Goal: Check status: Check status

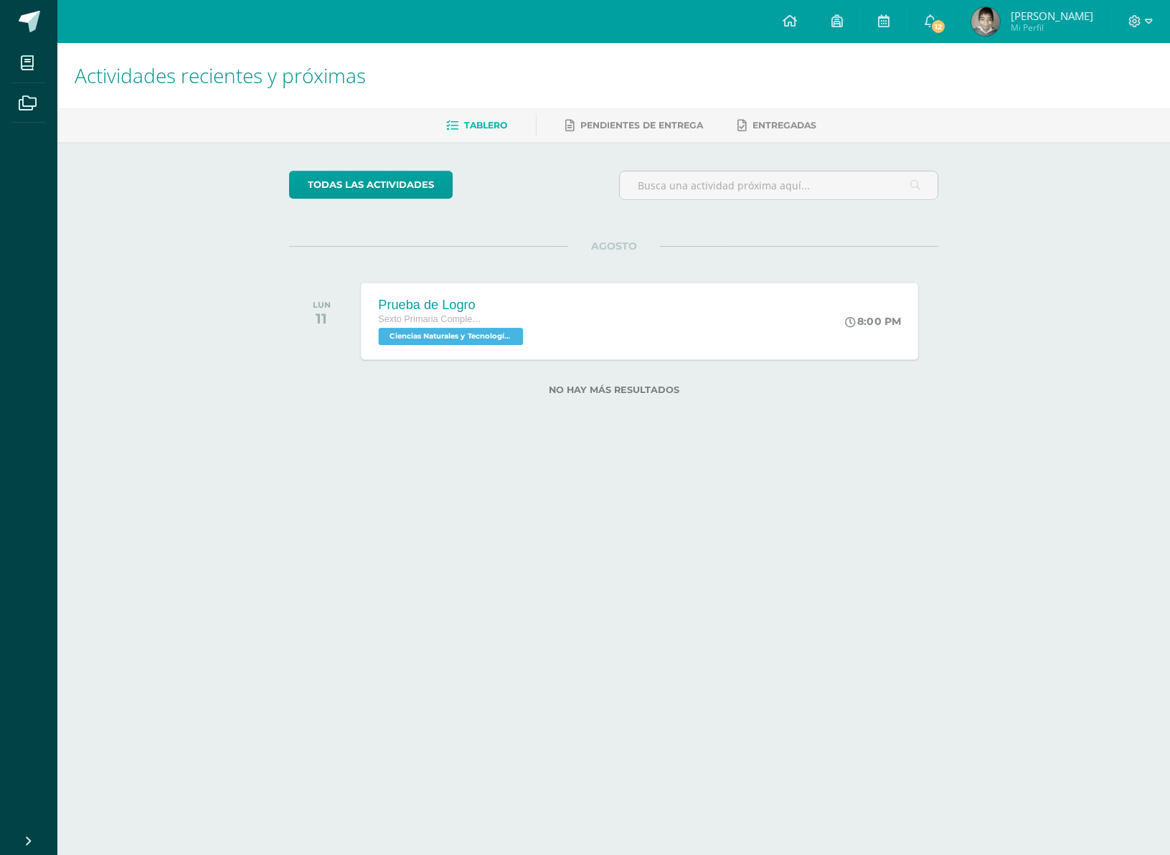
click at [509, 351] on div "Prueba de Logro Sexto Primaria Complementaria Ciencias Naturales y Tecnología '…" at bounding box center [453, 321] width 183 height 77
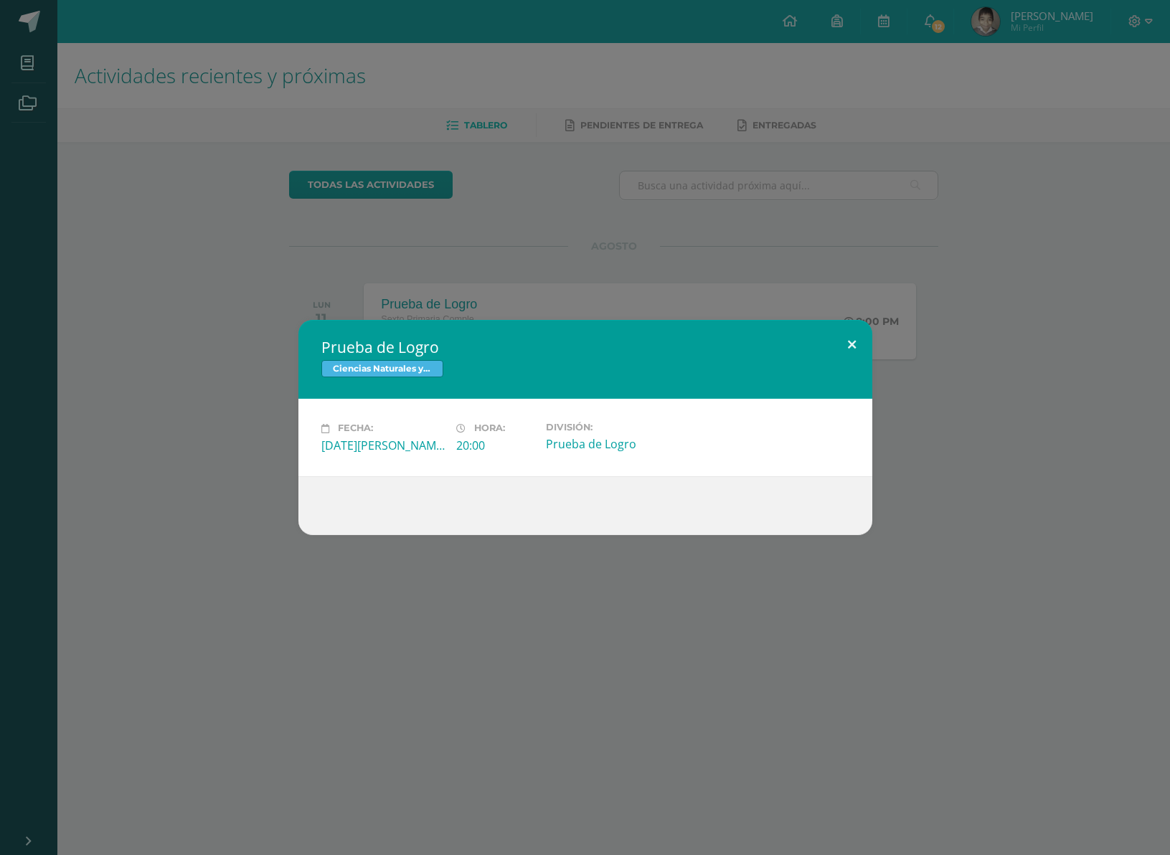
drag, startPoint x: 854, startPoint y: 344, endPoint x: 859, endPoint y: 335, distance: 9.6
click at [854, 342] on button at bounding box center [852, 344] width 41 height 49
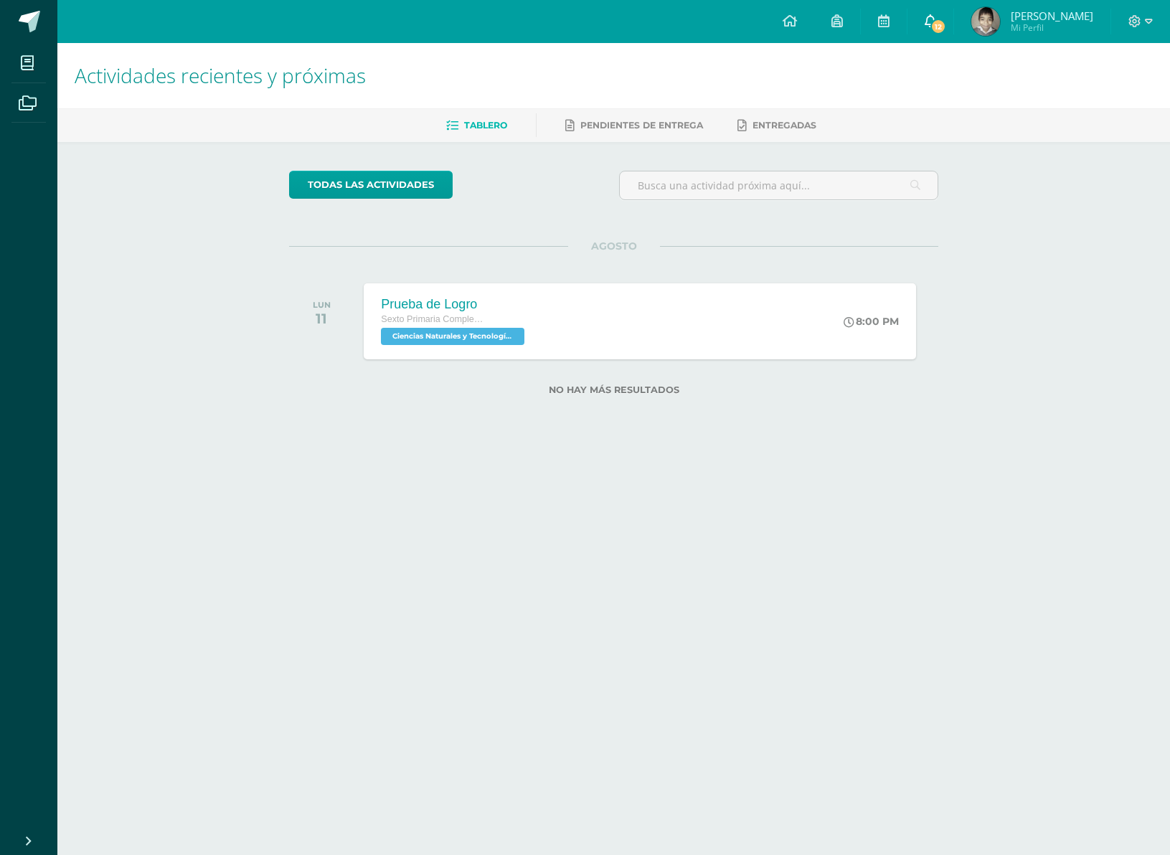
click at [946, 24] on span "12" at bounding box center [939, 27] width 16 height 16
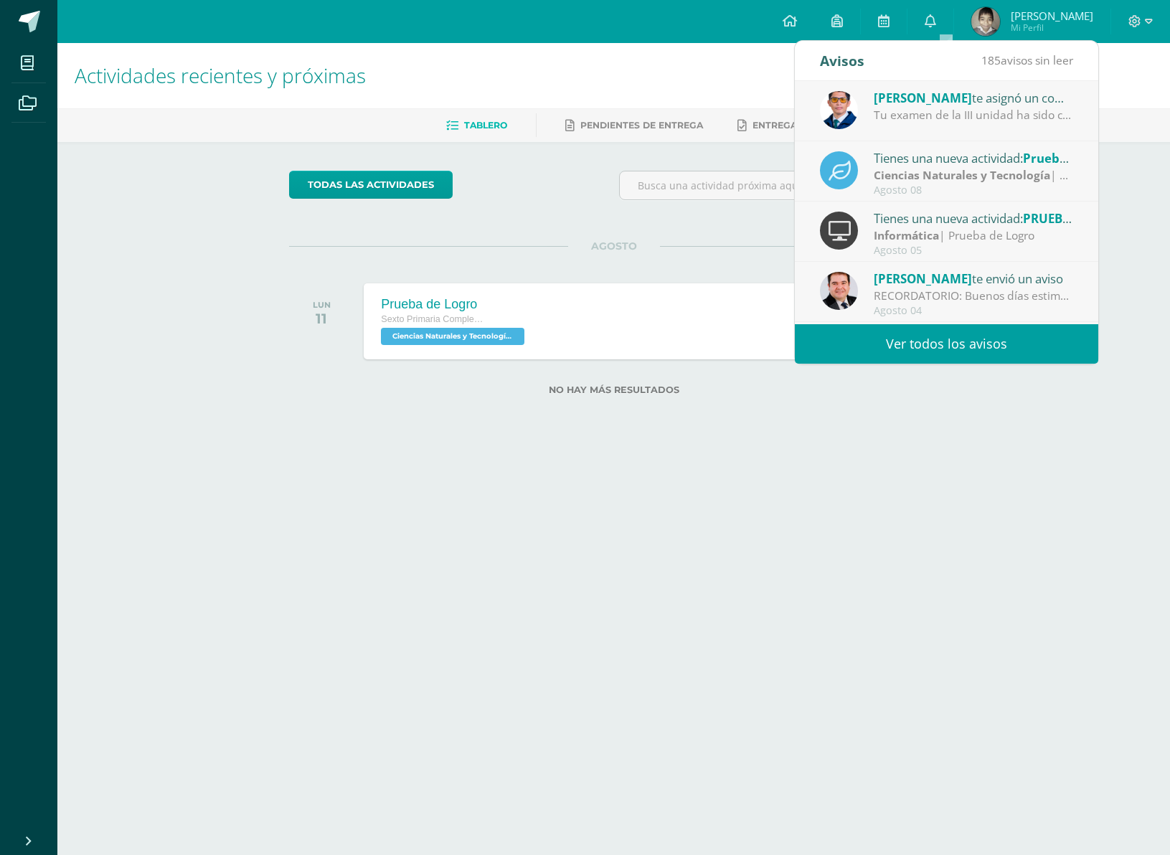
click at [916, 118] on div "Tu examen de la III unidad ha sido calificado." at bounding box center [973, 115] width 199 height 17
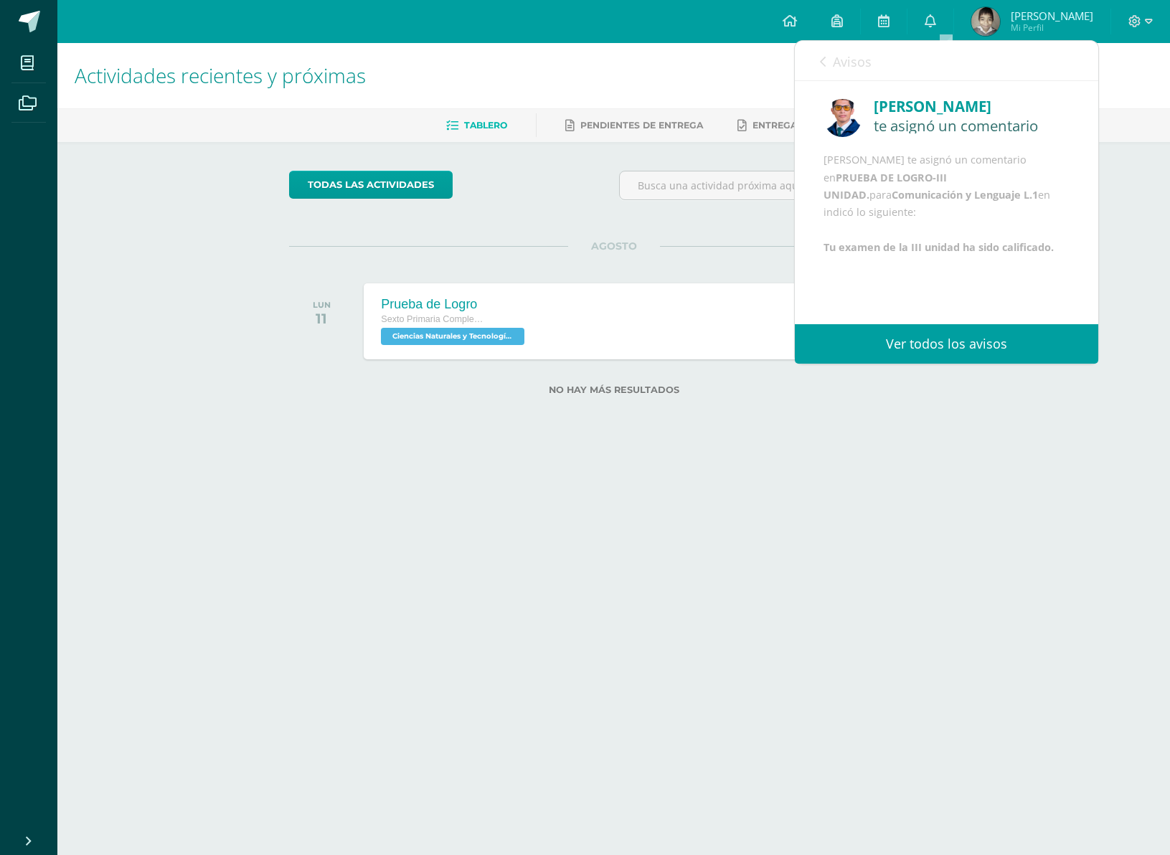
click at [989, 344] on link "Ver todos los avisos" at bounding box center [946, 343] width 303 height 39
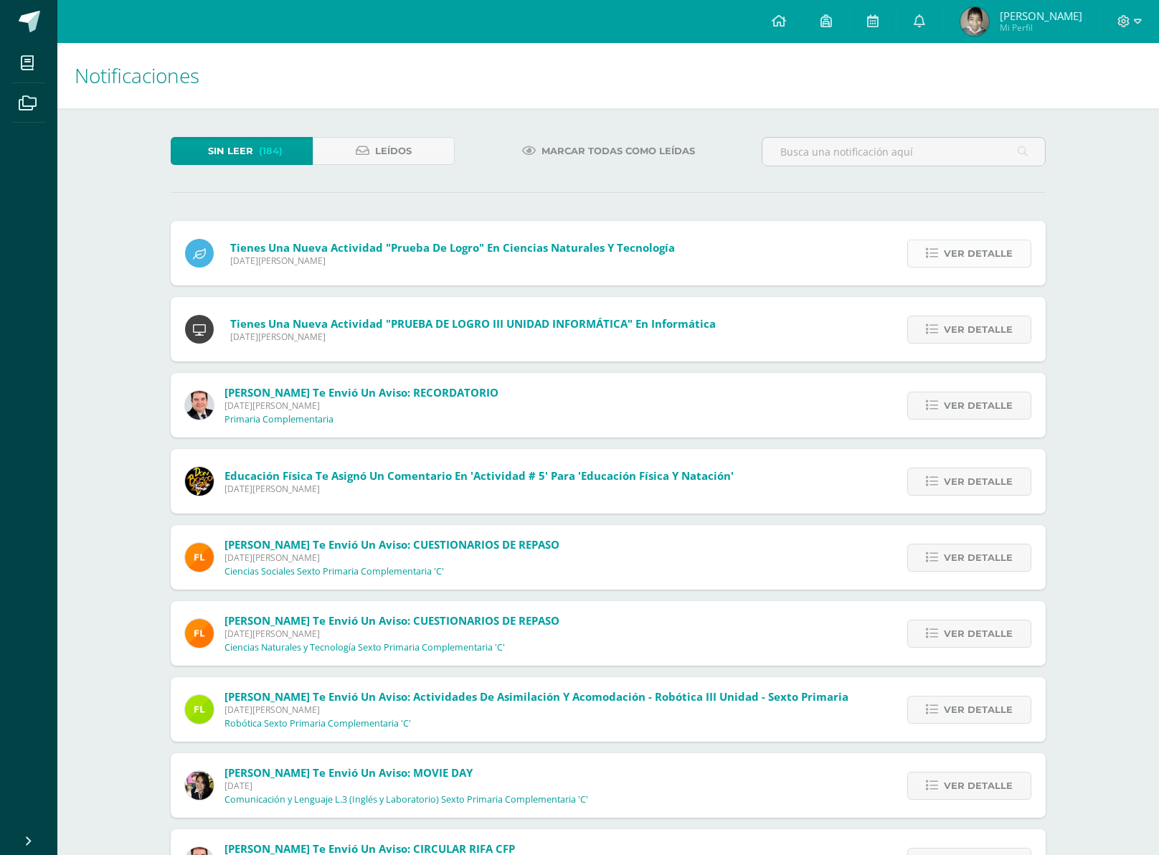
click at [957, 242] on span "Ver detalle" at bounding box center [978, 253] width 69 height 27
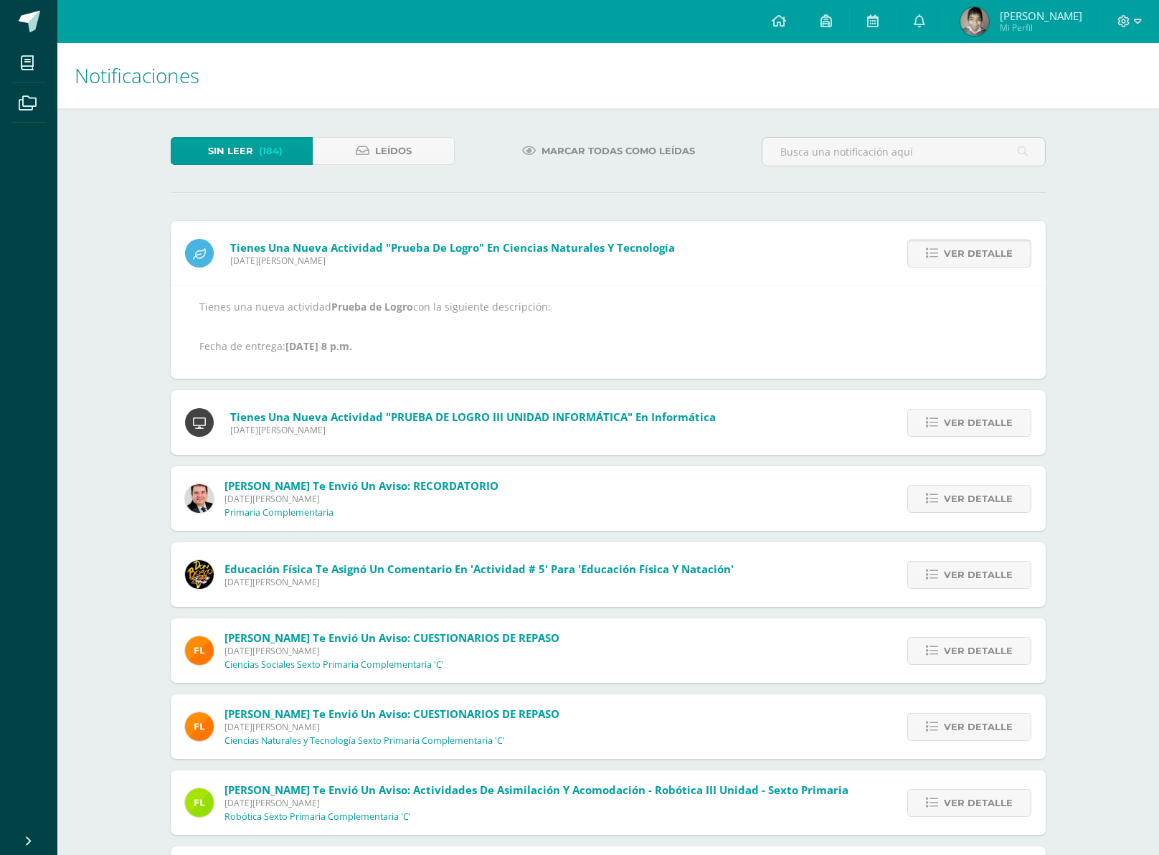
click at [957, 251] on span "Ver detalle" at bounding box center [978, 253] width 69 height 27
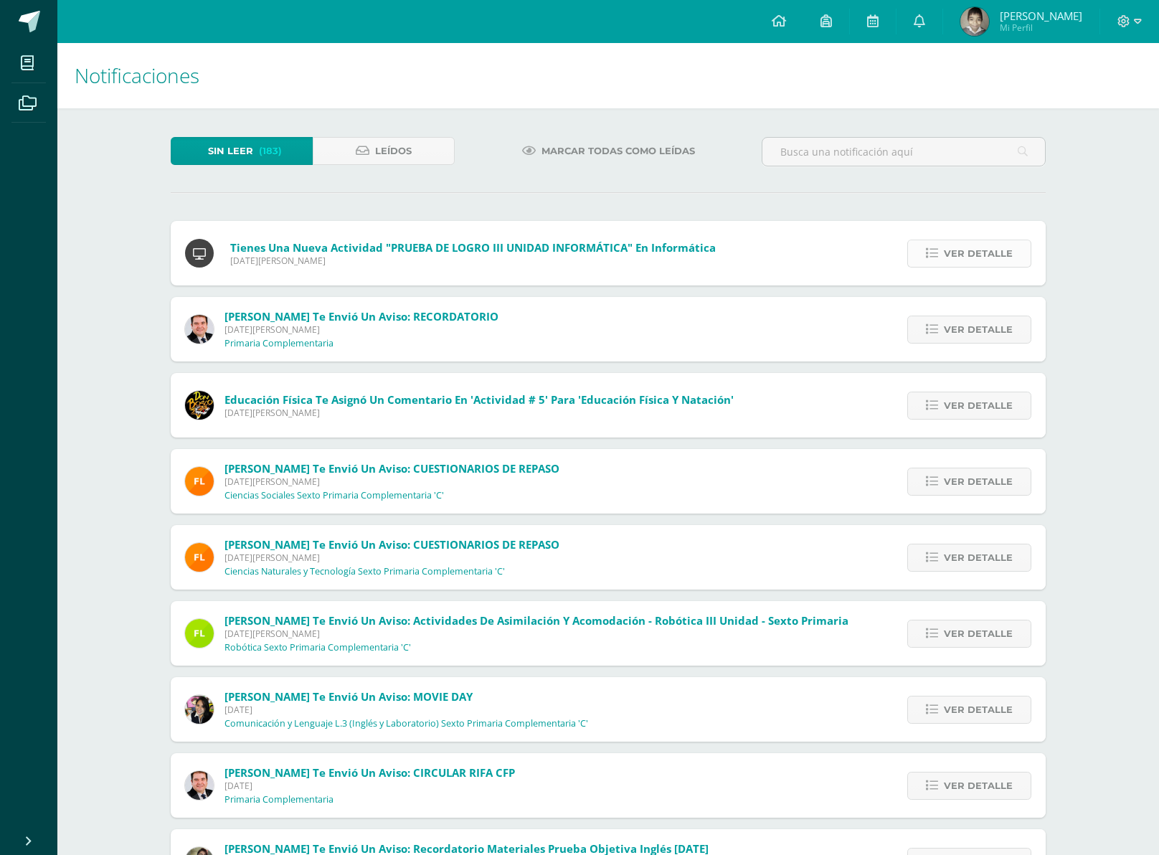
click at [951, 260] on span "Ver detalle" at bounding box center [978, 253] width 69 height 27
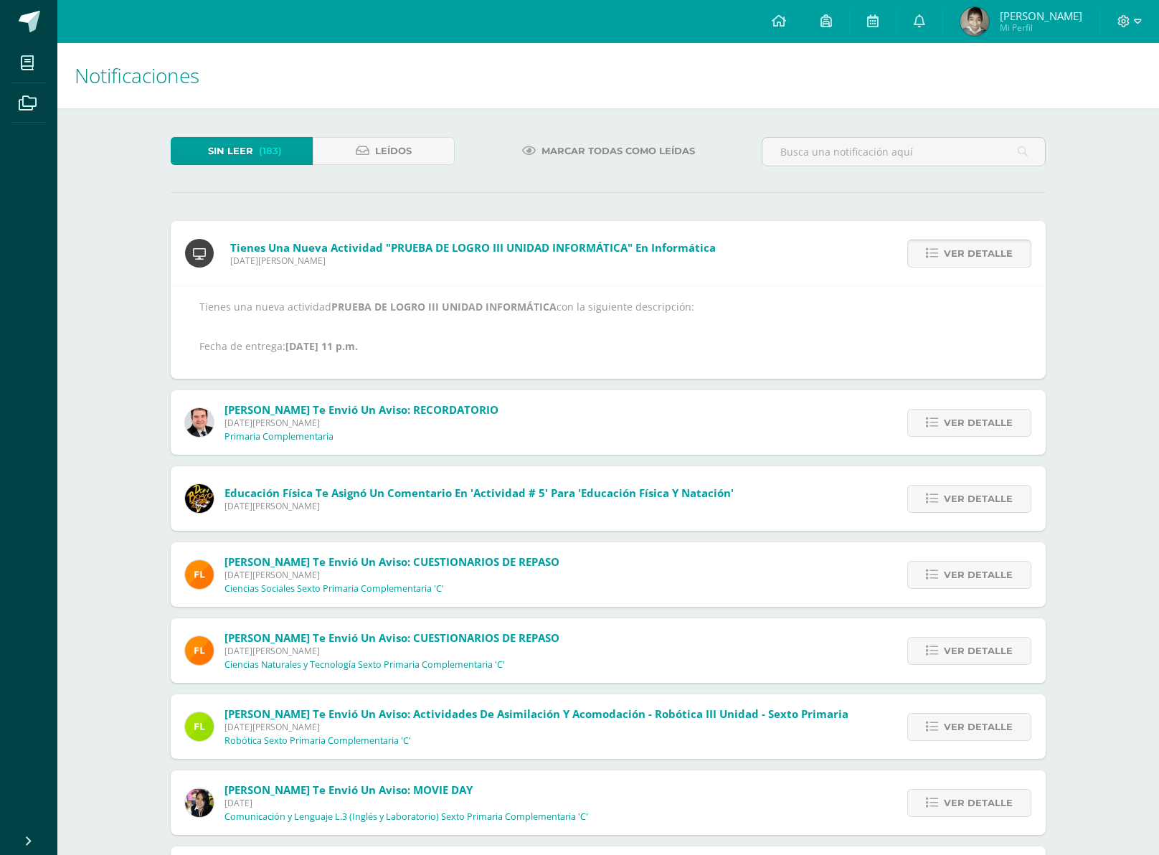
click at [954, 258] on span "Ver detalle" at bounding box center [978, 253] width 69 height 27
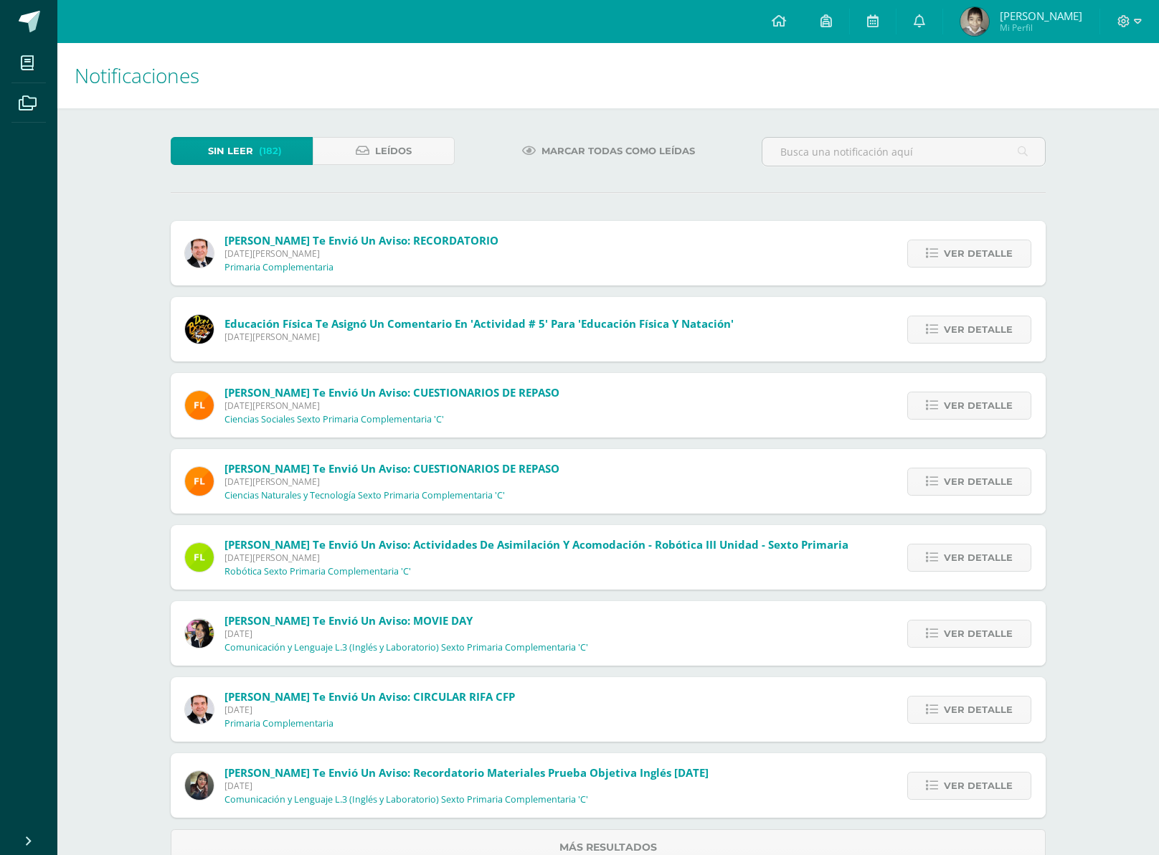
click at [940, 268] on div "Ver detalle" at bounding box center [966, 253] width 160 height 65
click at [939, 263] on link "Ver detalle" at bounding box center [970, 254] width 124 height 28
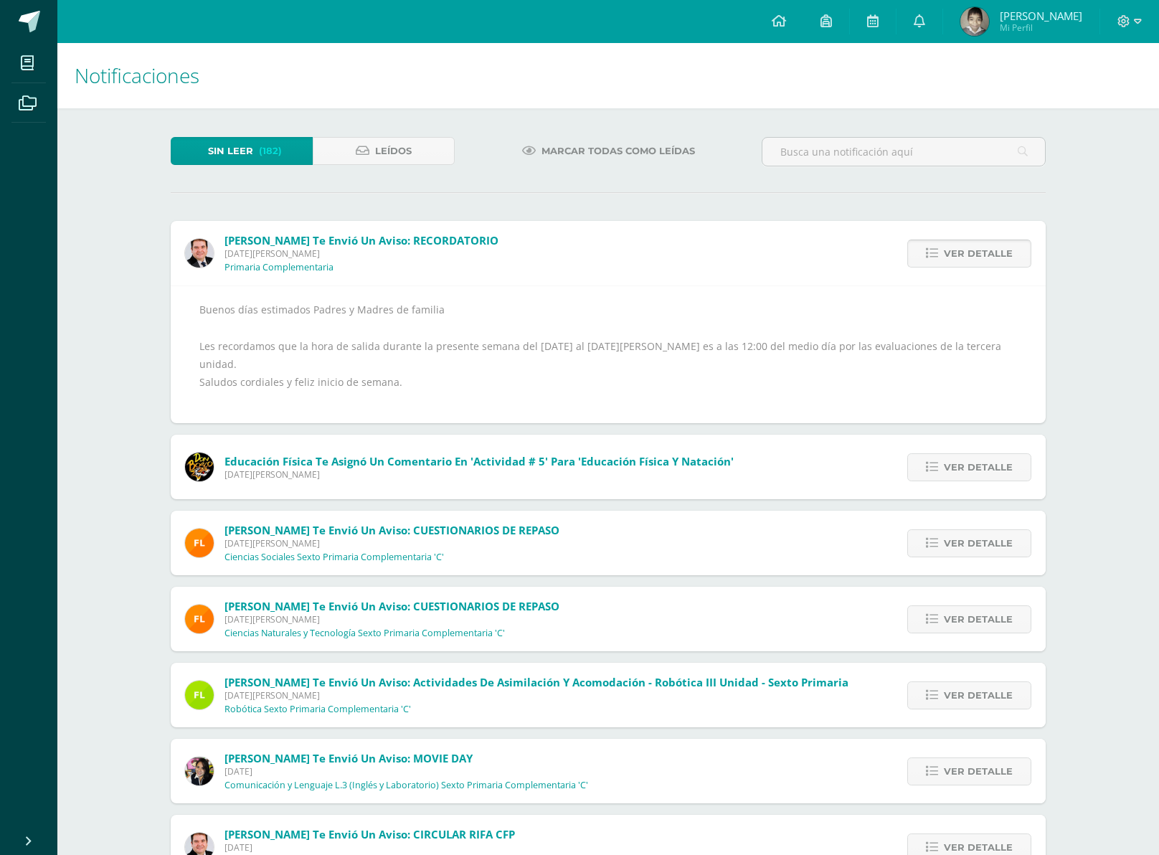
click at [980, 261] on span "Ver detalle" at bounding box center [978, 253] width 69 height 27
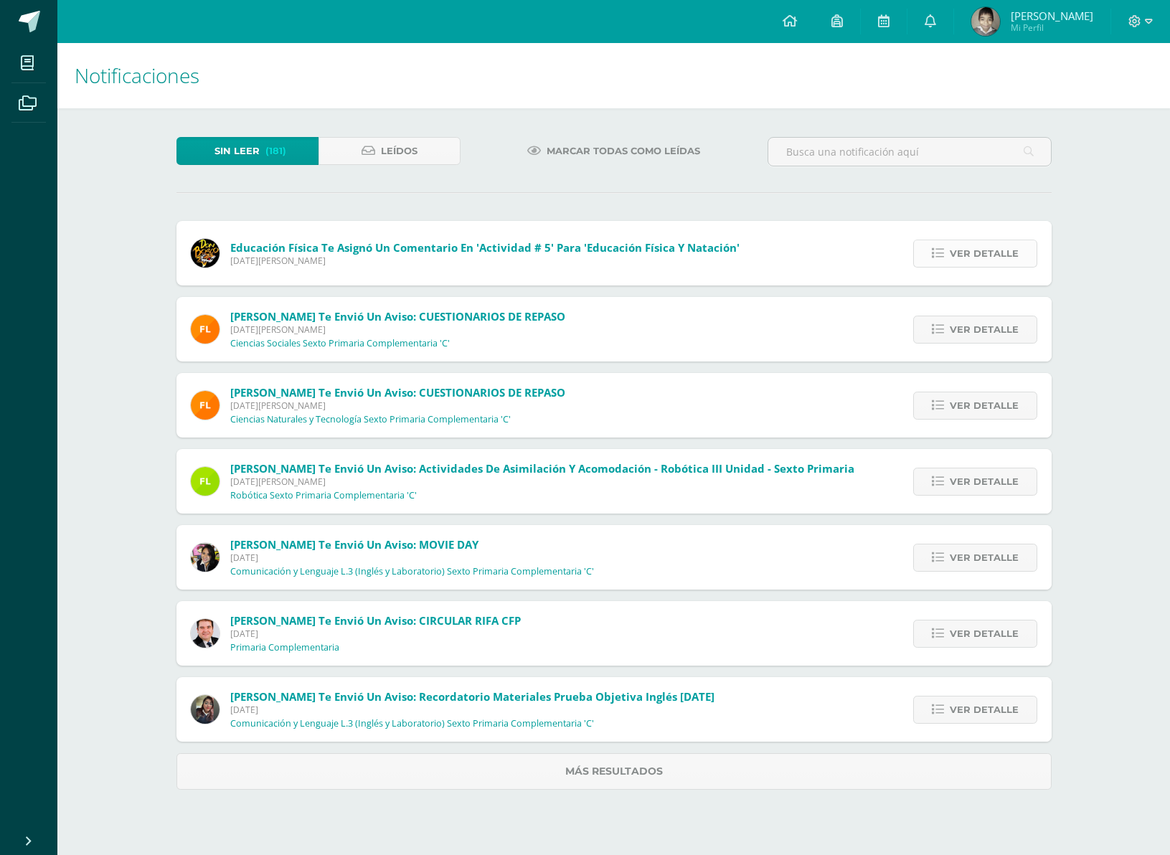
click at [977, 260] on span "Ver detalle" at bounding box center [984, 253] width 69 height 27
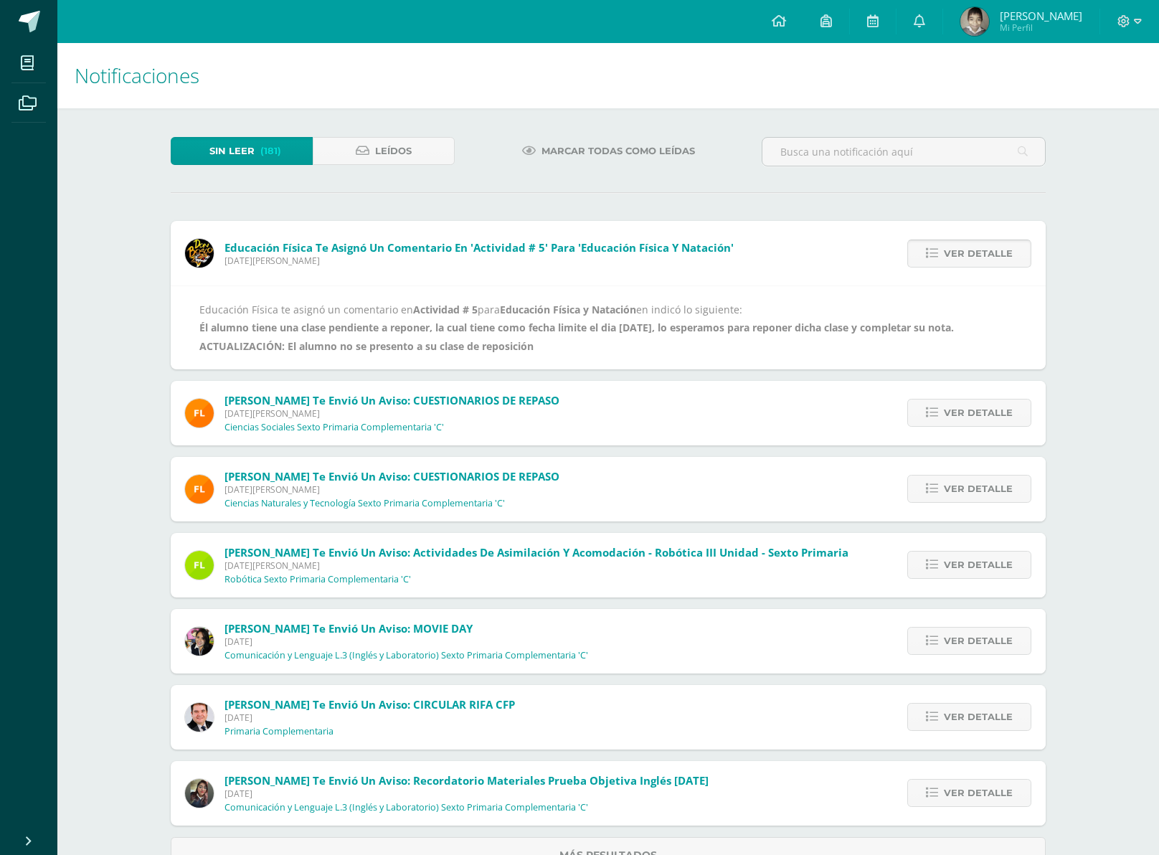
click at [970, 255] on span "Ver detalle" at bounding box center [978, 253] width 69 height 27
